Goal: Information Seeking & Learning: Learn about a topic

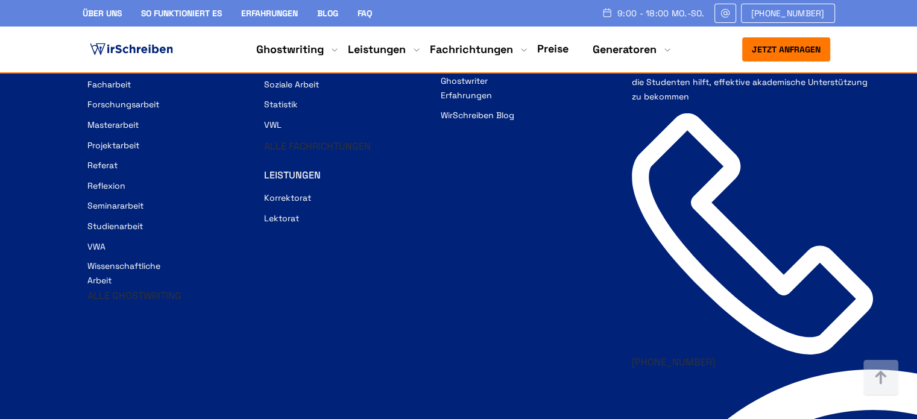
scroll to position [8520, 0]
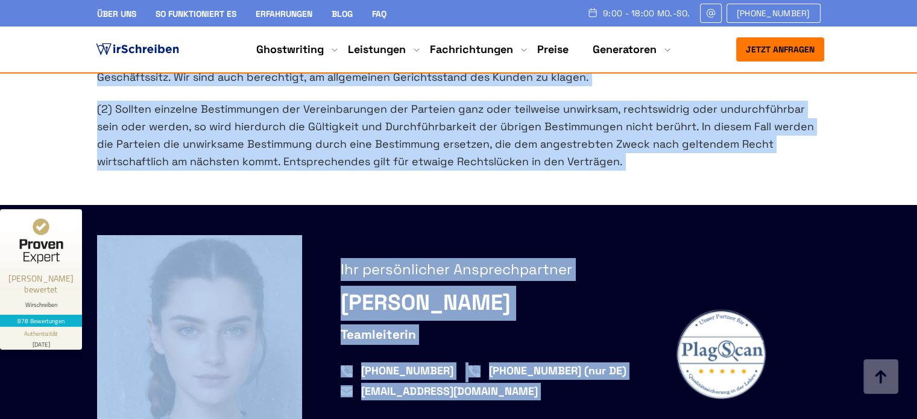
scroll to position [4445, 0]
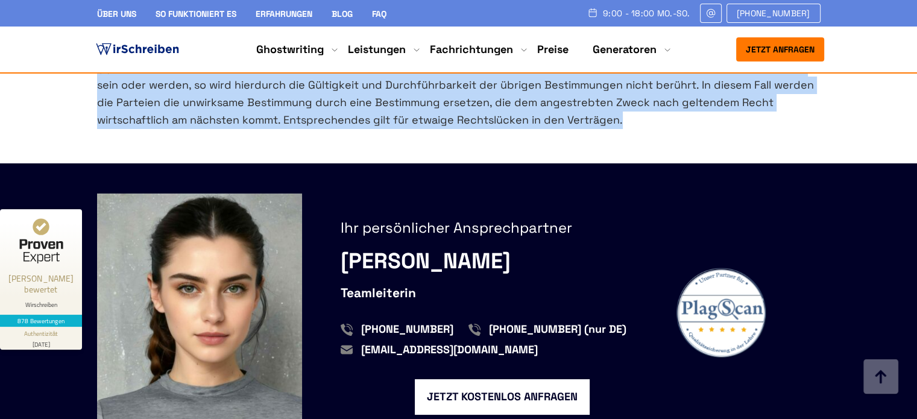
drag, startPoint x: 96, startPoint y: 115, endPoint x: 642, endPoint y: 131, distance: 545.9
copy div "Allgemeine Geschäftsbedingungen 1. Allgemeines (1) Wir erbringen unsere Leistun…"
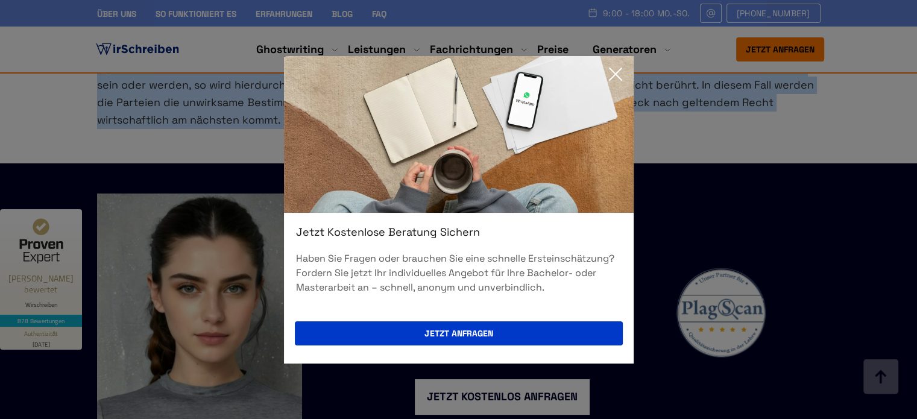
click at [613, 75] on icon at bounding box center [616, 74] width 24 height 24
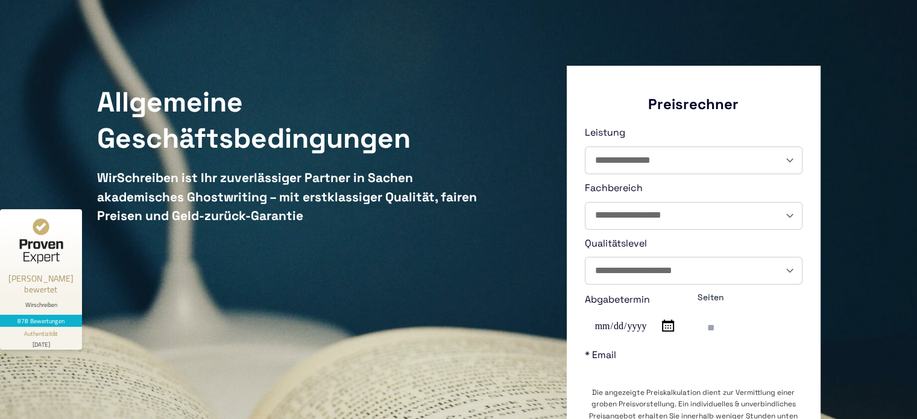
scroll to position [0, 0]
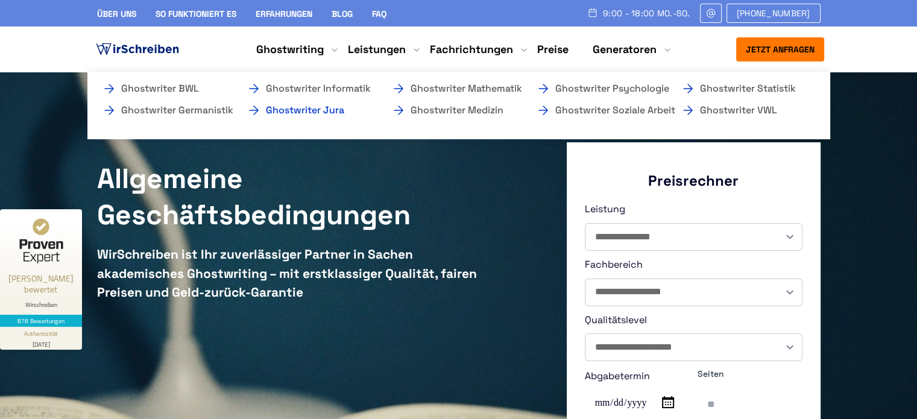
click at [328, 111] on link "Ghostwriter Jura" at bounding box center [307, 110] width 121 height 14
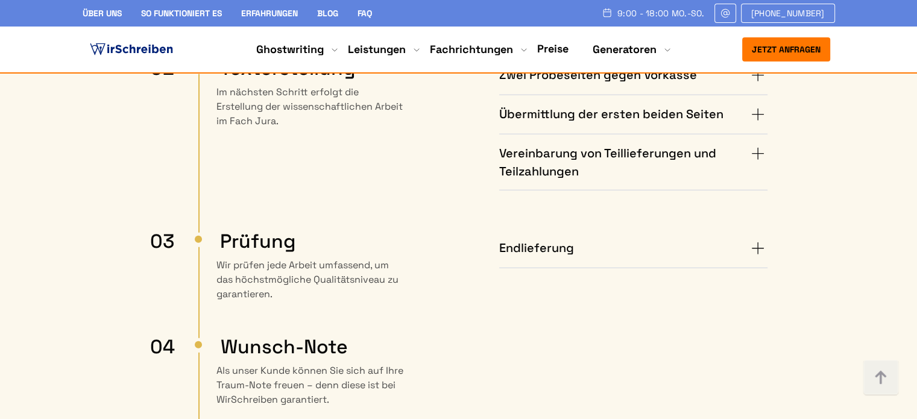
scroll to position [3048, 0]
click at [755, 239] on summary "Endlieferung" at bounding box center [633, 248] width 268 height 19
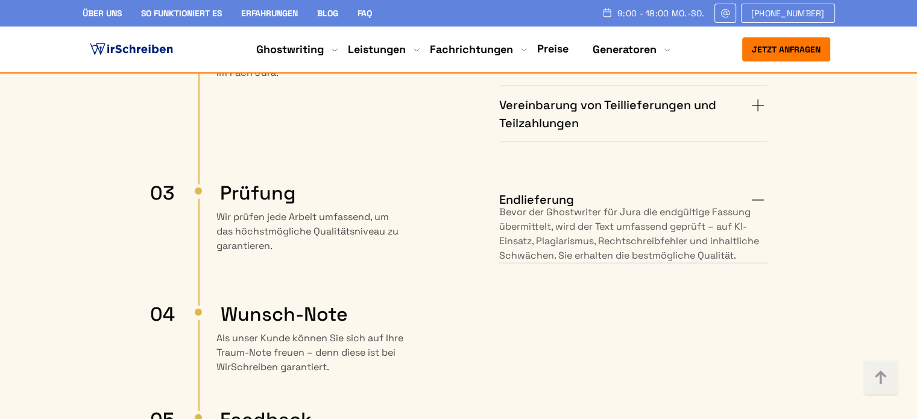
scroll to position [3097, 0]
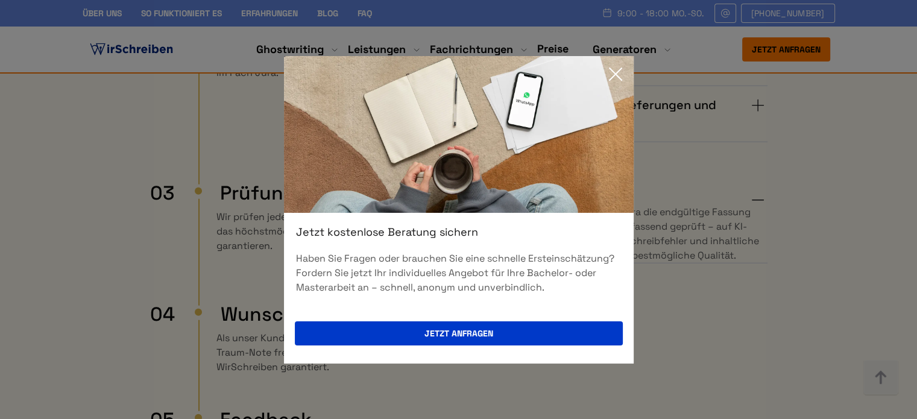
click at [616, 76] on icon at bounding box center [616, 74] width 24 height 24
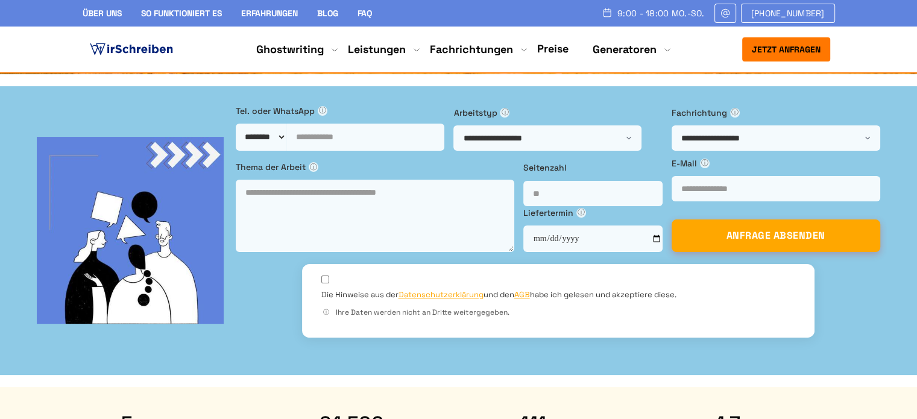
scroll to position [0, 0]
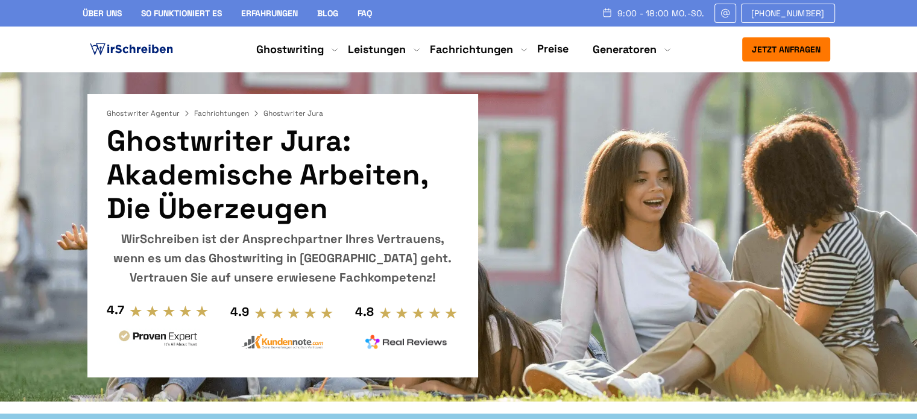
click at [537, 47] on link "Preise" at bounding box center [552, 49] width 31 height 14
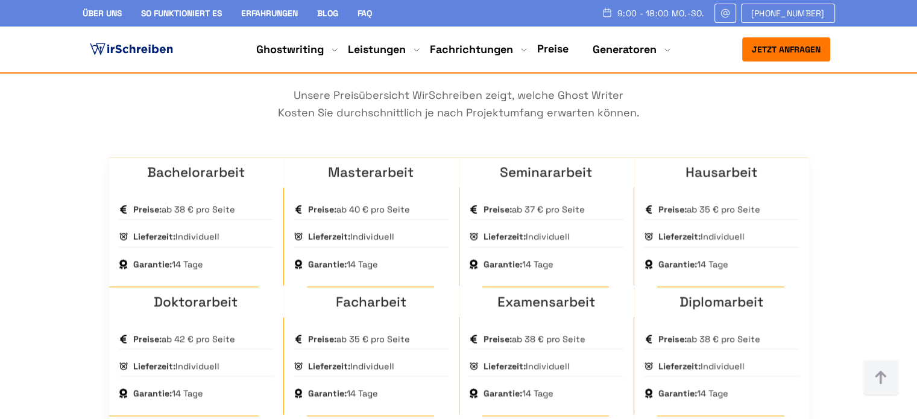
scroll to position [1806, 0]
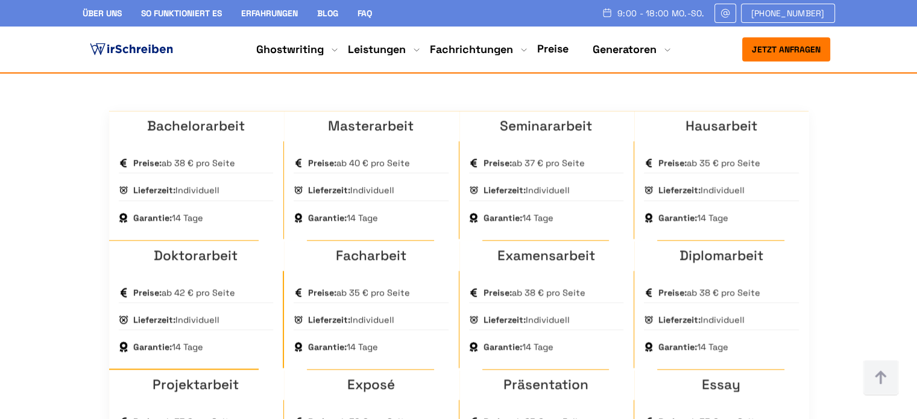
click at [156, 341] on strong "Garantie:" at bounding box center [152, 346] width 39 height 11
click at [143, 341] on strong "Garantie:" at bounding box center [152, 346] width 39 height 11
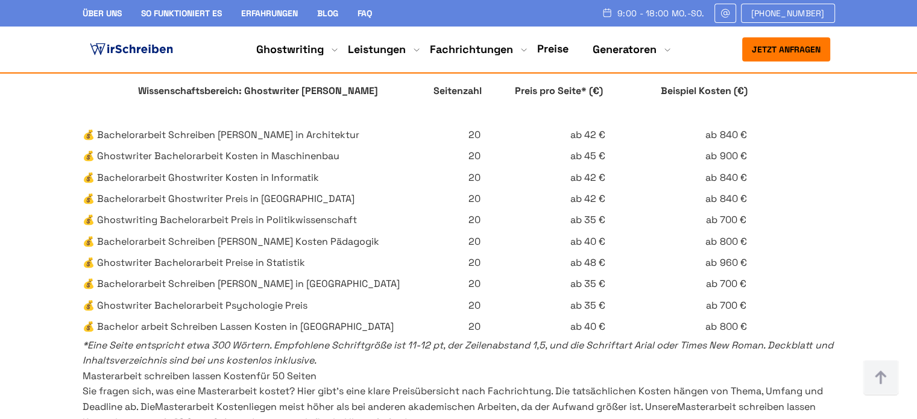
scroll to position [2855, 0]
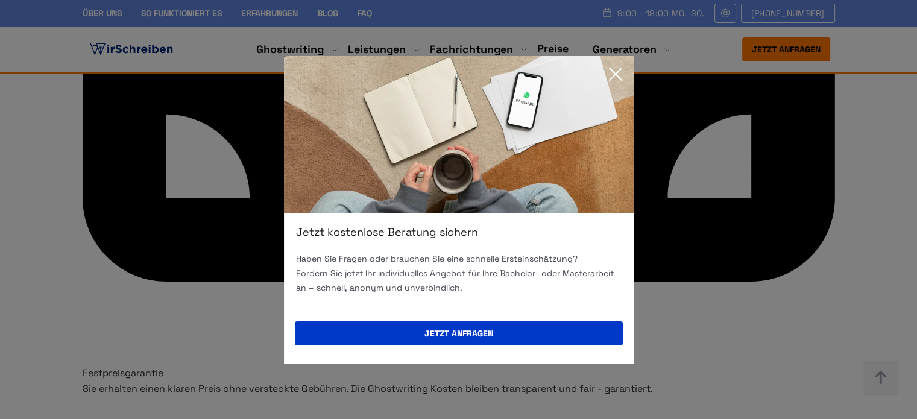
scroll to position [7125, 0]
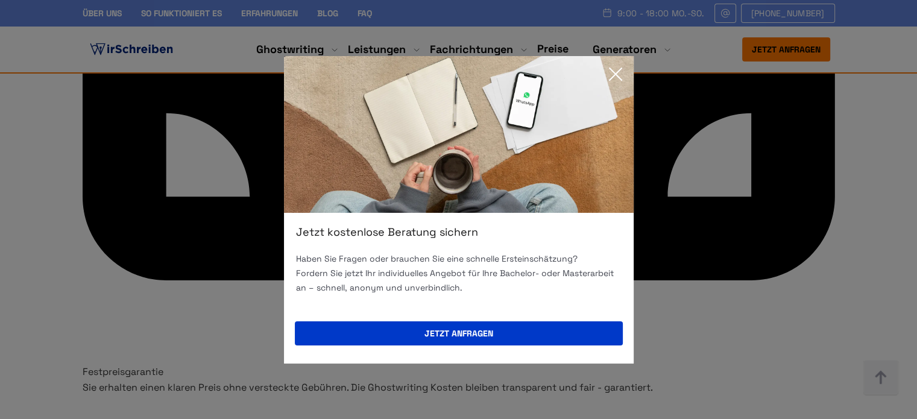
click at [617, 74] on icon at bounding box center [616, 74] width 24 height 24
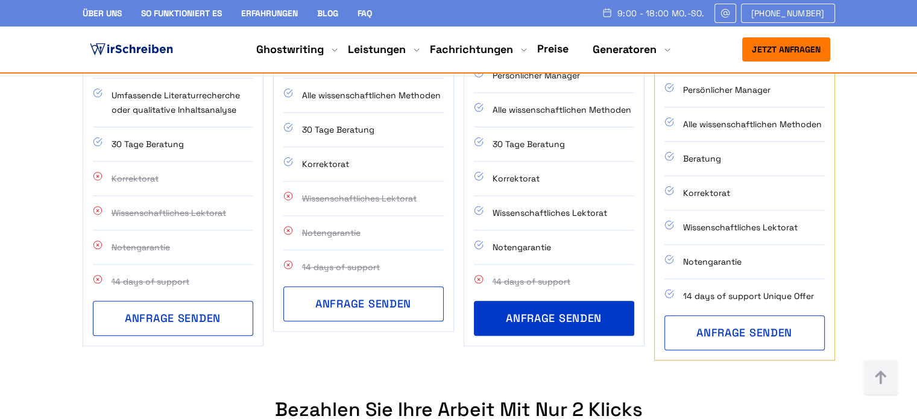
scroll to position [1759, 0]
